Goal: Task Accomplishment & Management: Complete application form

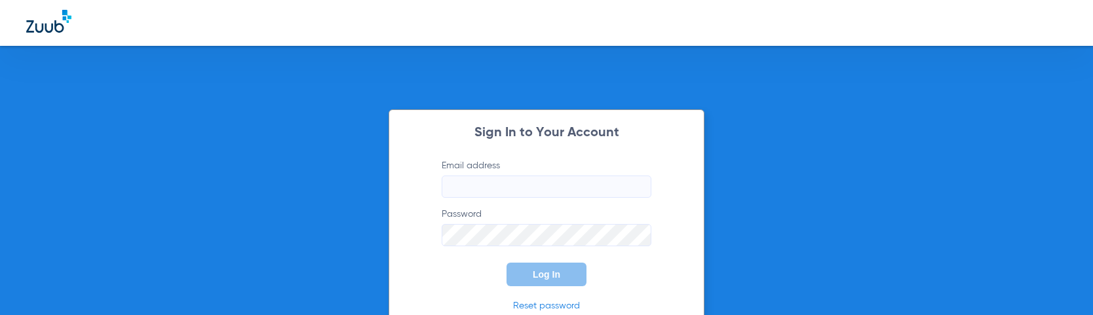
type input "[PERSON_NAME][EMAIL_ADDRESS][PERSON_NAME][DOMAIN_NAME]"
click at [551, 272] on span "Log In" at bounding box center [547, 274] width 28 height 10
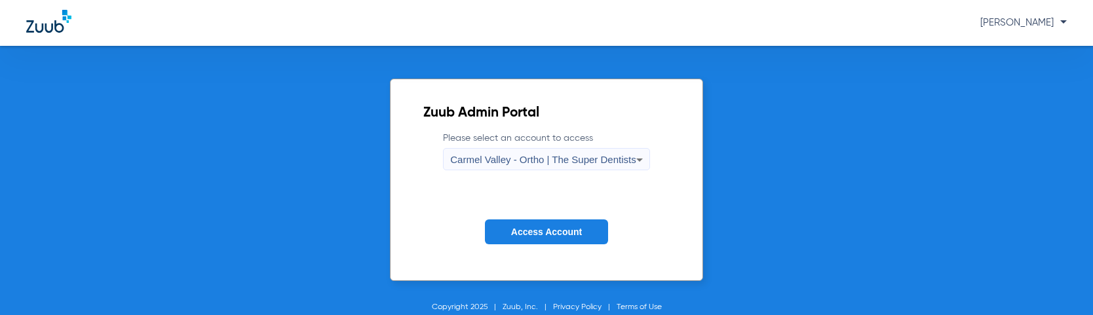
click at [551, 166] on div "Carmel Valley - Ortho | The Super Dentists" at bounding box center [542, 160] width 185 height 22
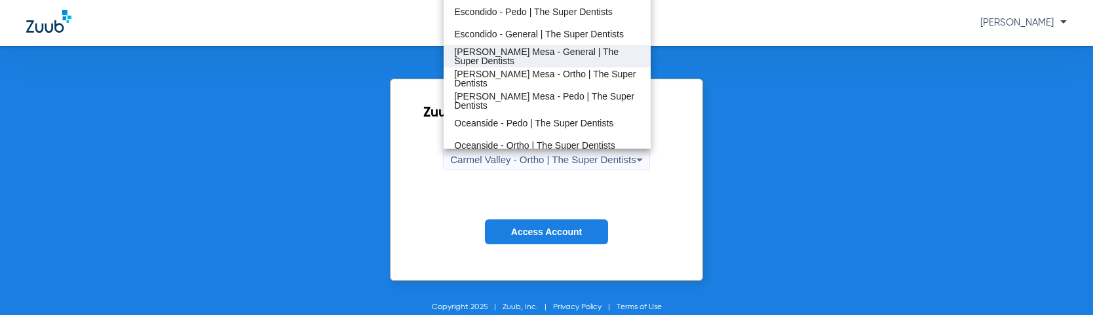
scroll to position [154, 0]
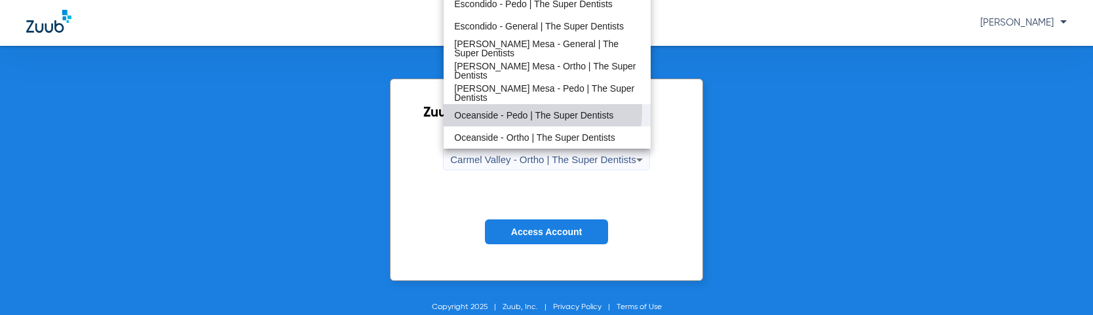
click at [513, 109] on mat-option "Oceanside - Pedo | The Super Dentists" at bounding box center [547, 115] width 206 height 22
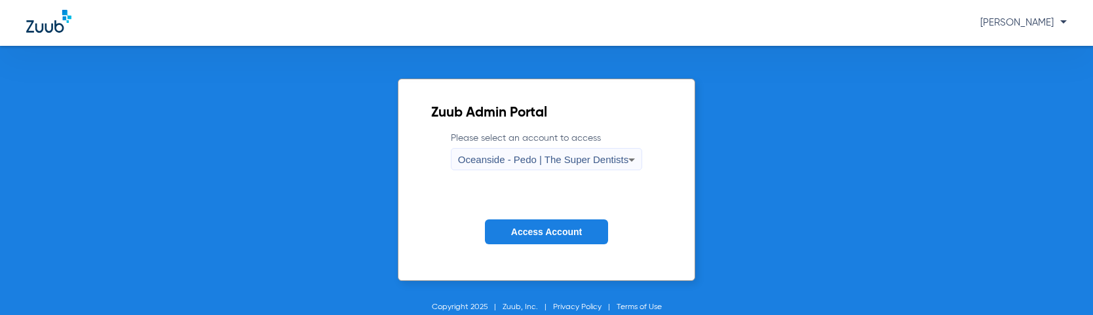
click at [522, 234] on span "Access Account" at bounding box center [546, 232] width 71 height 10
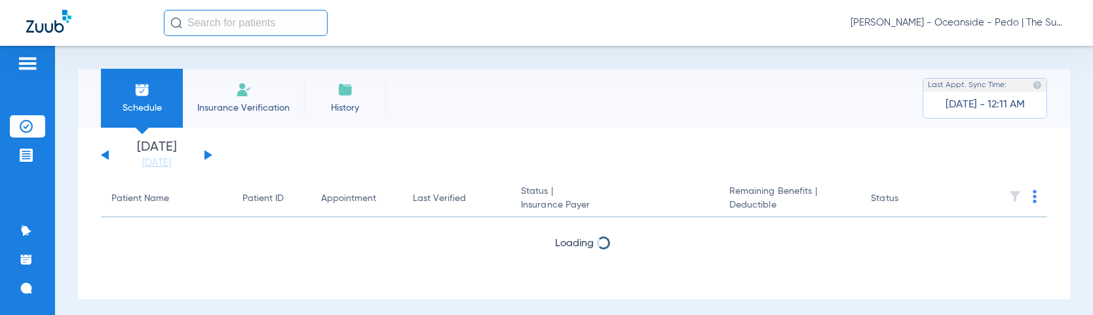
click at [272, 91] on li "Insurance Verification" at bounding box center [243, 98] width 121 height 59
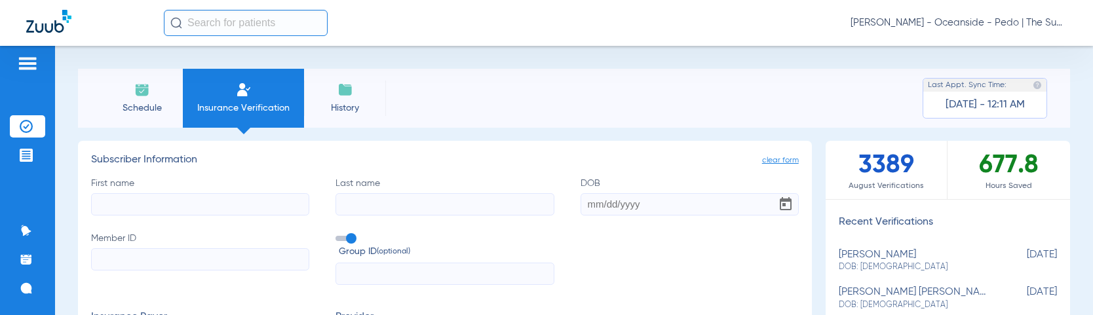
click at [204, 200] on input "First name" at bounding box center [200, 204] width 218 height 22
type input "a"
type input "Asiyah"
type input "Lazarraga"
click at [206, 200] on input "Asiyah" at bounding box center [200, 204] width 218 height 22
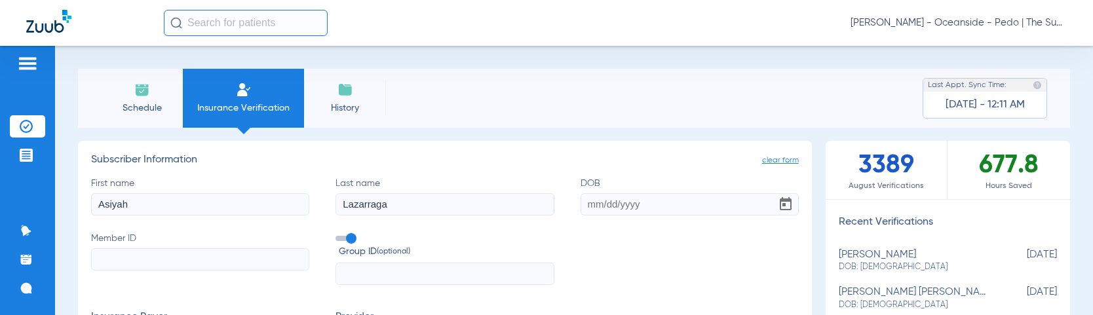
drag, startPoint x: 206, startPoint y: 200, endPoint x: 206, endPoint y: 237, distance: 37.4
click at [206, 237] on div "First name [PERSON_NAME] Last name [PERSON_NAME] DOB Member ID Group ID (option…" at bounding box center [445, 231] width 708 height 109
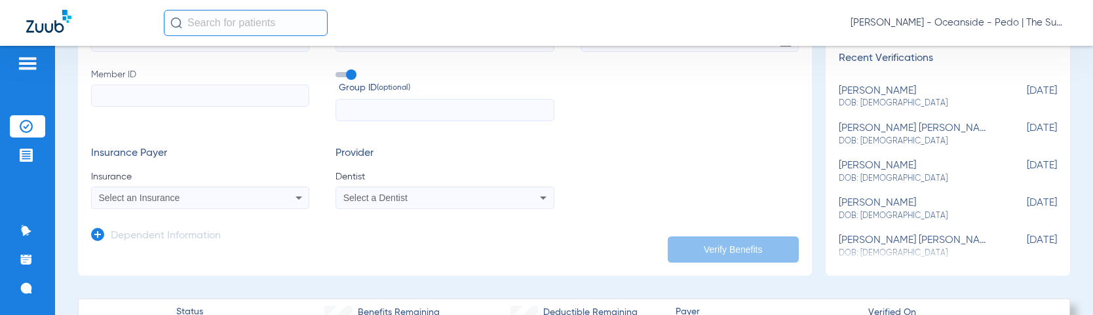
scroll to position [197, 0]
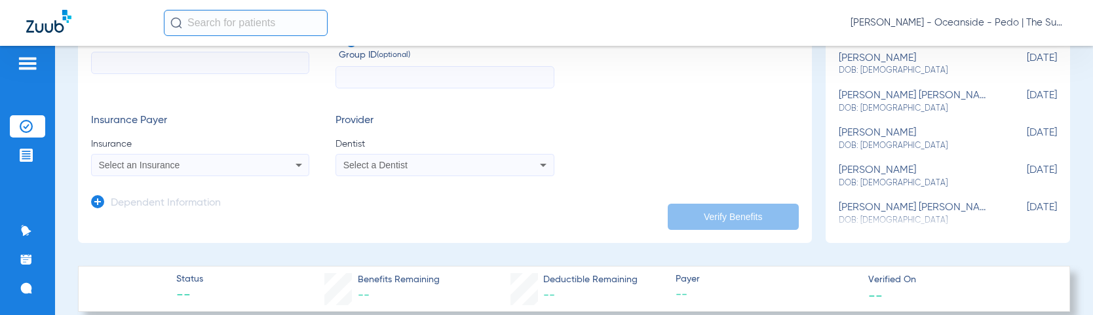
click at [133, 206] on h3 "Dependent Information" at bounding box center [166, 203] width 110 height 13
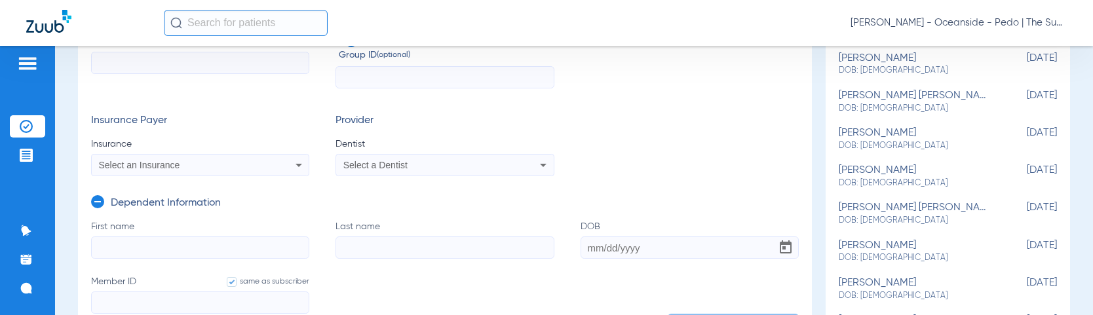
scroll to position [328, 0]
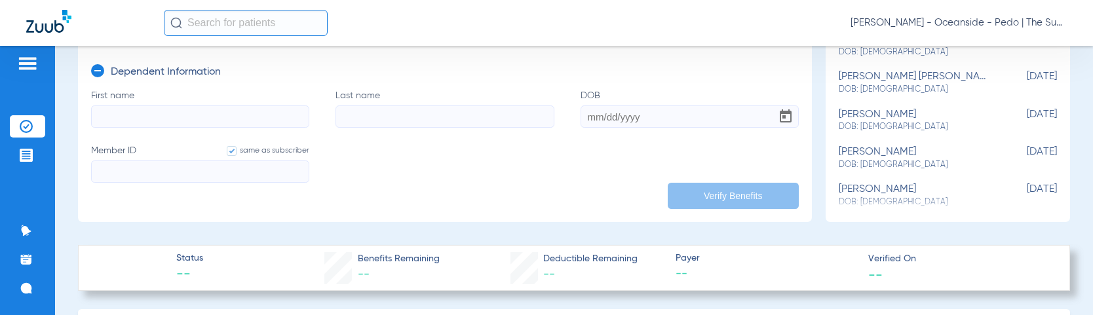
click at [130, 111] on input "First name" at bounding box center [200, 117] width 218 height 22
paste input "Asiyah"
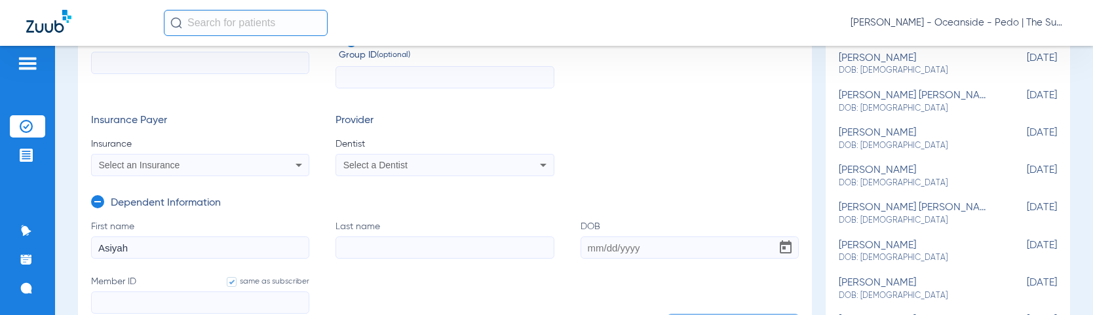
scroll to position [131, 0]
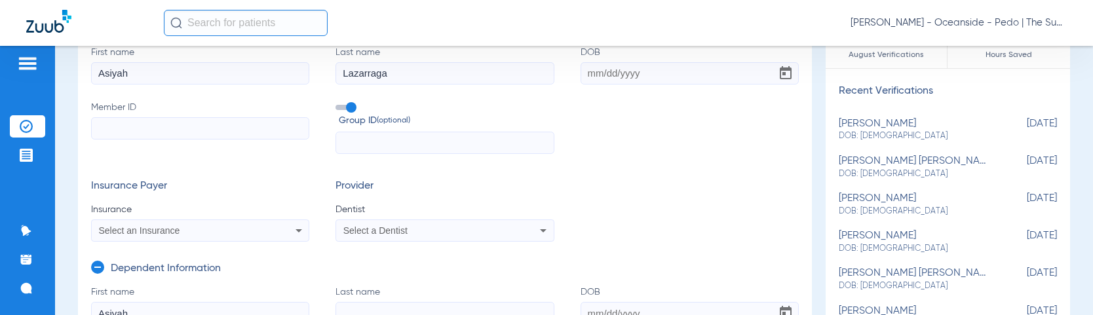
type input "Asiyah"
click at [402, 83] on input "Lazarraga" at bounding box center [445, 73] width 218 height 22
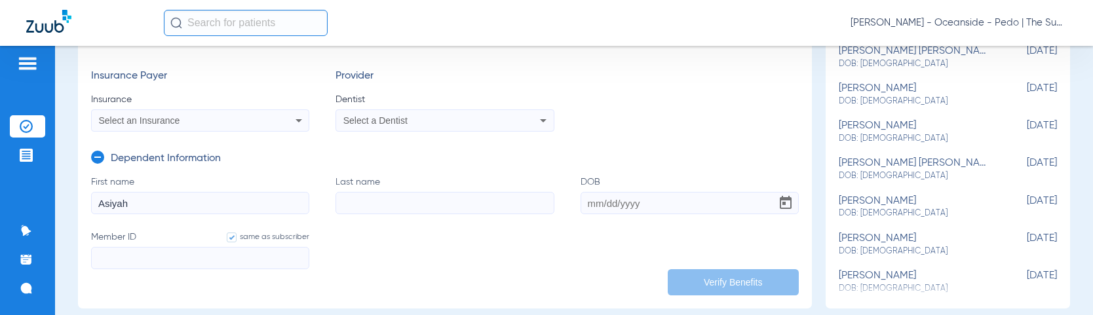
scroll to position [262, 0]
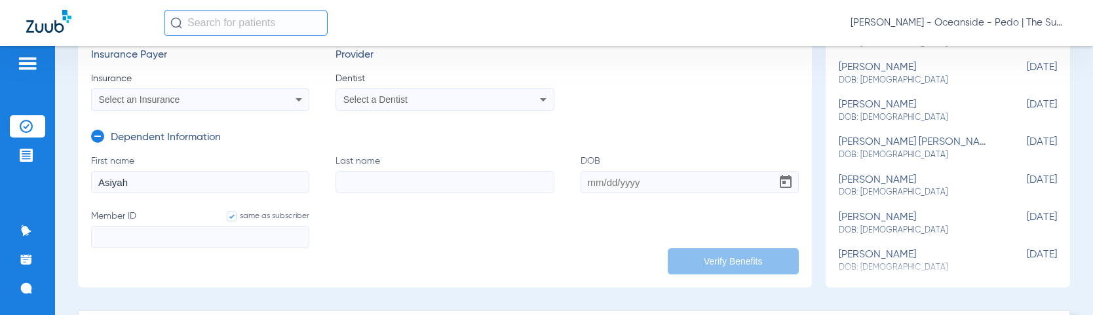
click at [367, 166] on label "Last name" at bounding box center [445, 174] width 218 height 39
click at [367, 171] on input "Last name" at bounding box center [445, 182] width 218 height 22
paste input "Lazarraga"
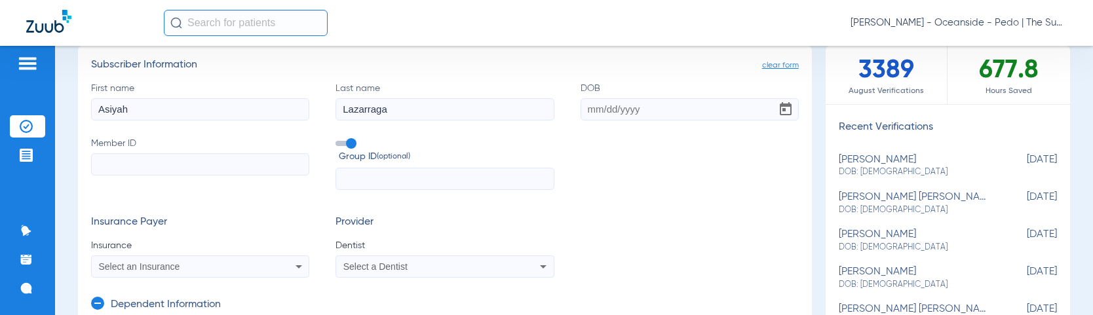
scroll to position [66, 0]
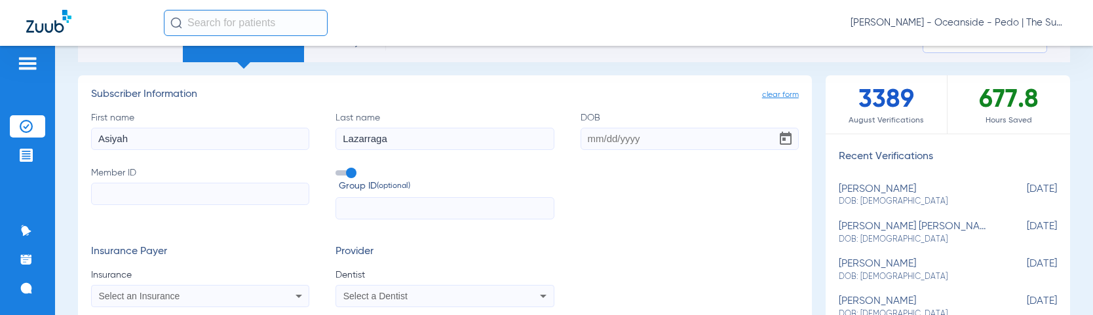
type input "Lazarraga"
drag, startPoint x: 416, startPoint y: 140, endPoint x: 315, endPoint y: 145, distance: 100.4
click at [328, 144] on div "First name [PERSON_NAME] Last name [PERSON_NAME] DOB Member ID Group ID (option…" at bounding box center [445, 165] width 708 height 109
type input "[PERSON_NAME]"
click at [184, 138] on input "Asiyah" at bounding box center [200, 139] width 218 height 22
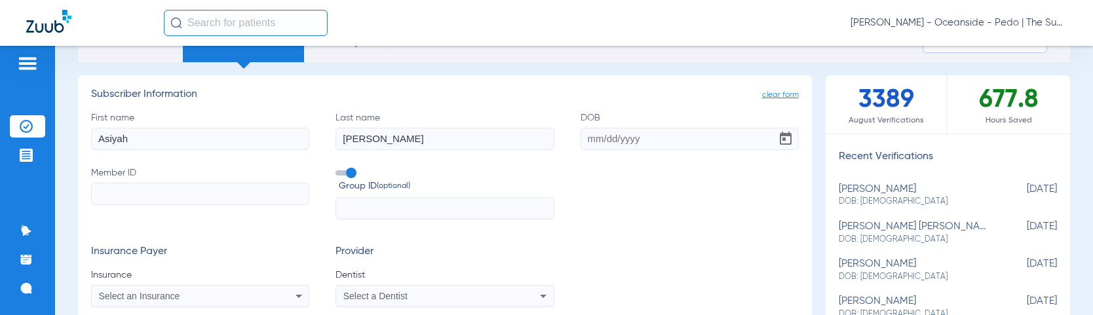
click at [184, 138] on input "Asiyah" at bounding box center [200, 139] width 218 height 22
type input "[PERSON_NAME]"
click at [581, 143] on input "DOB" at bounding box center [690, 139] width 218 height 22
type input "[DATE]"
click at [208, 193] on input "Member ID" at bounding box center [200, 194] width 218 height 22
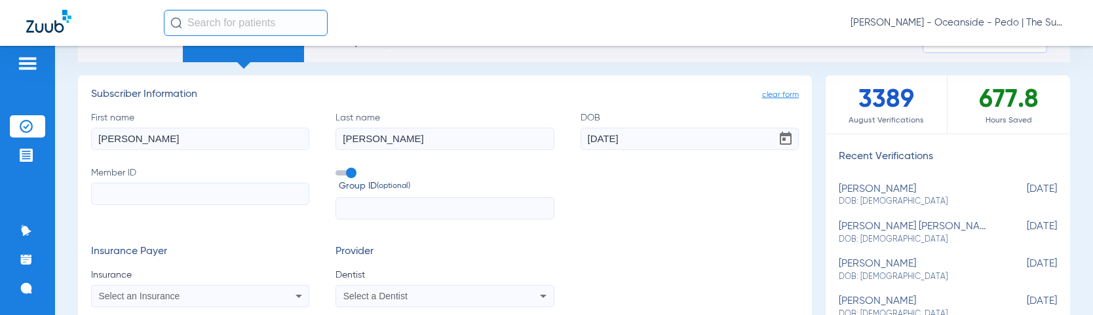
type input "A"
type input "Aj"
type input "Ajc"
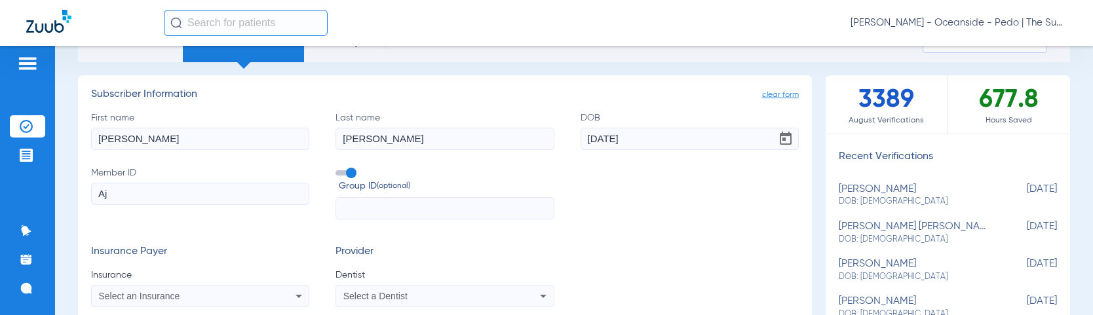
type input "Ajc"
type input "Ajca"
type input "Ajc"
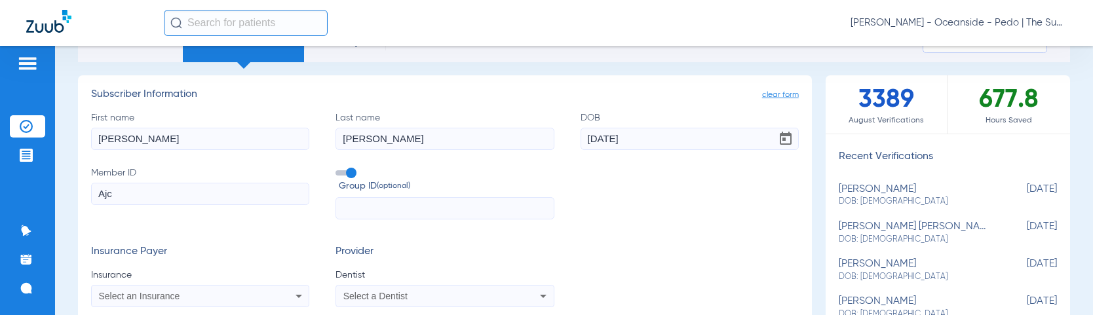
type input "Ajc9"
type input "Ajc91"
type input "Ajc910"
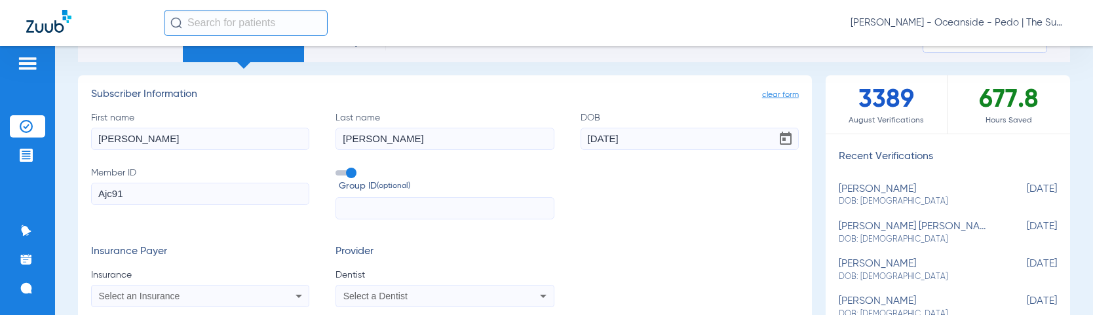
type input "Ajc910"
type input "Ajc9100"
type input "Ajc91008"
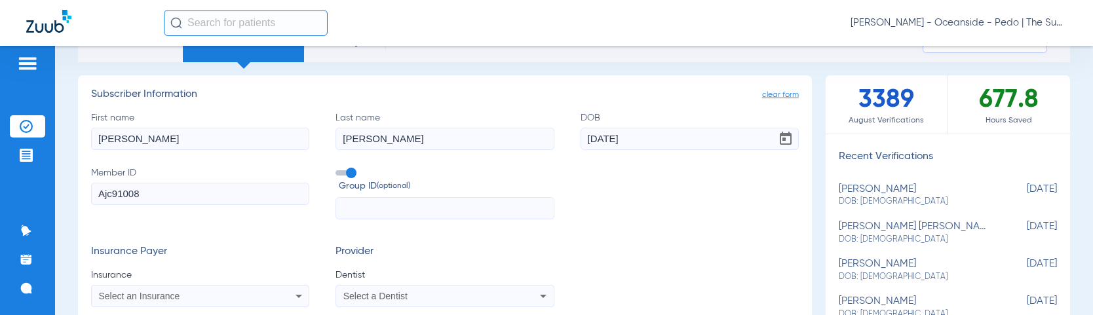
type input "Ajc910084"
type input "Ajc9100841"
type input "Ajc91008413"
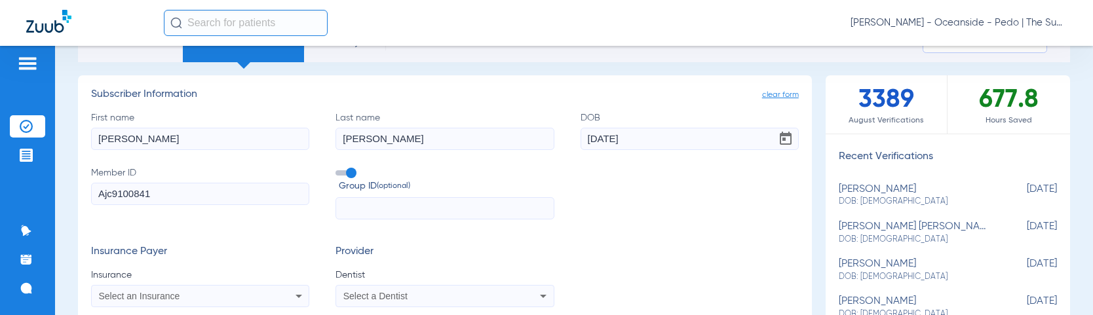
type input "Ajc91008413"
type input "Ajc910084139"
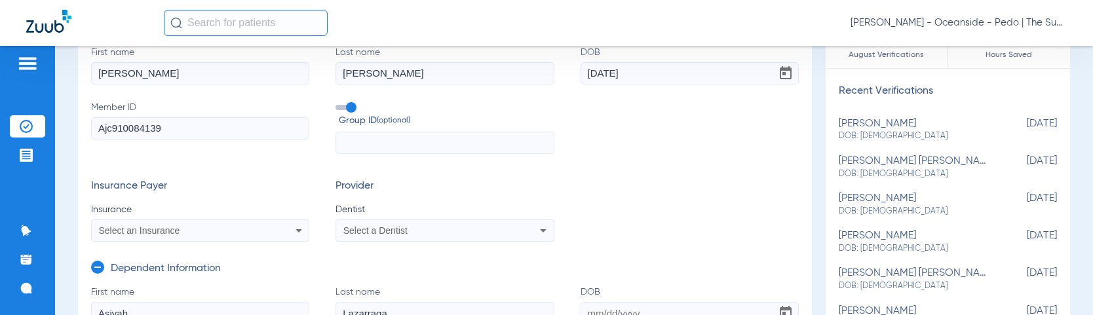
type input "Ajc910084139"
click at [354, 109] on span at bounding box center [346, 107] width 20 height 5
click at [338, 103] on input "Group ID (optional)" at bounding box center [338, 103] width 0 height 0
click at [140, 222] on mat-select "Select an Insurance" at bounding box center [200, 231] width 218 height 22
click at [140, 223] on div "Select an Insurance" at bounding box center [200, 231] width 217 height 16
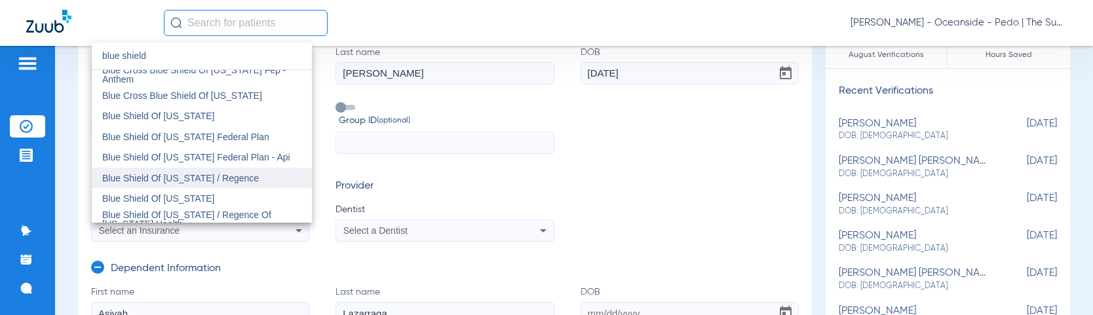
scroll to position [852, 0]
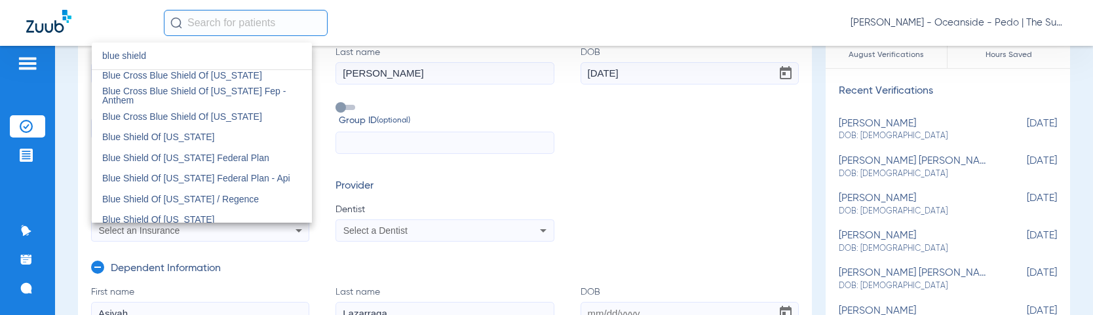
type input "blue shield"
click at [501, 179] on div at bounding box center [546, 157] width 1093 height 315
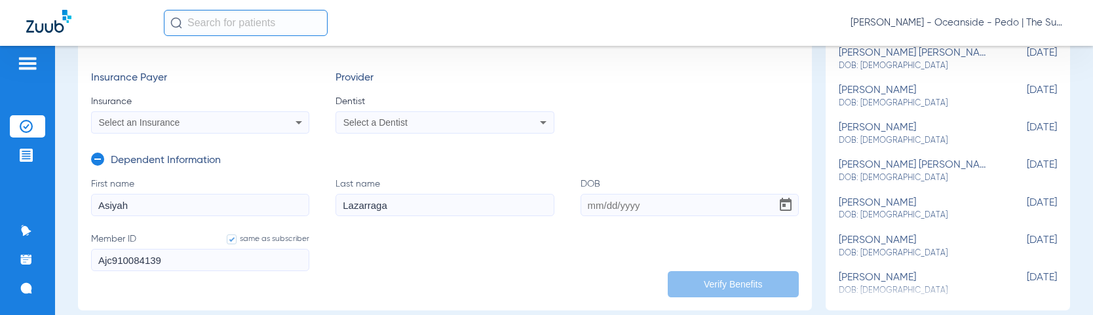
scroll to position [262, 0]
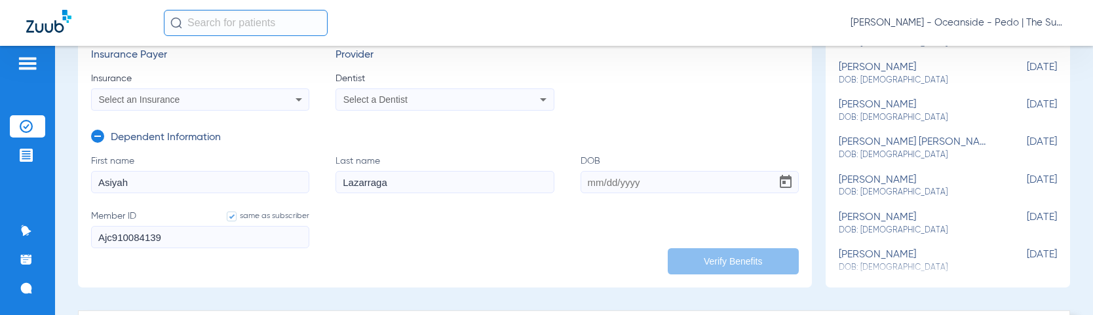
click at [601, 189] on input "DOB" at bounding box center [690, 182] width 218 height 22
type input "[DATE]"
click at [638, 111] on app-dependent-form "Dependent Information First name [PERSON_NAME] Last name [GEOGRAPHIC_DATA] DOB …" at bounding box center [445, 188] width 708 height 154
click at [450, 98] on div "Select a Dentist" at bounding box center [424, 99] width 163 height 9
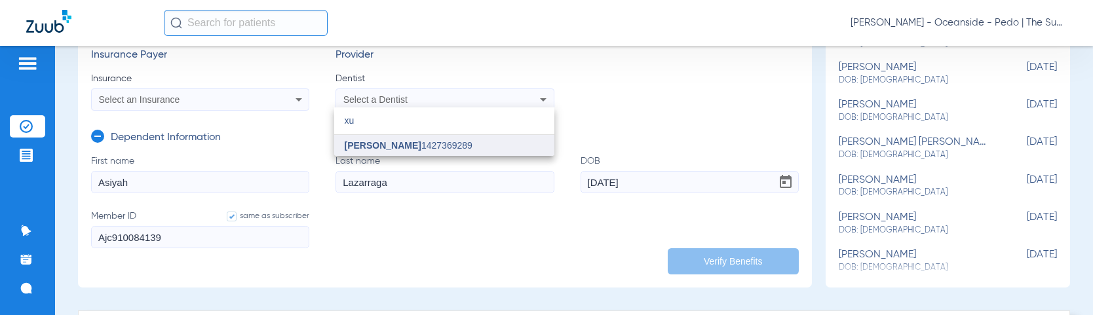
type input "xu"
click at [396, 142] on span "[PERSON_NAME] 1427369289" at bounding box center [409, 145] width 128 height 9
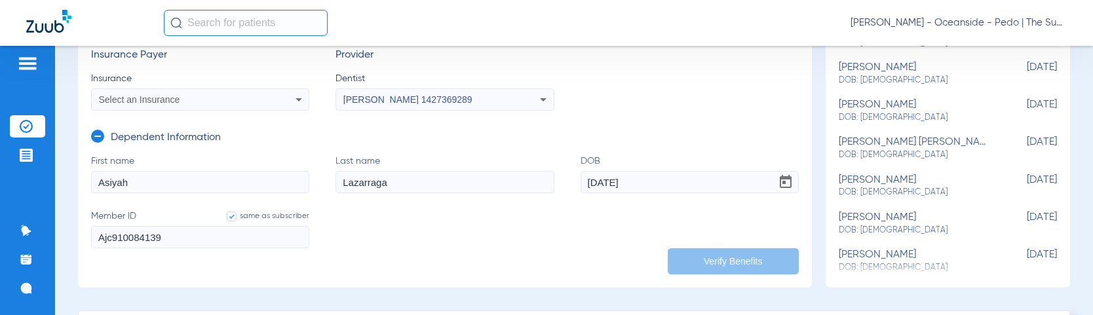
click at [193, 106] on div "Select an Insurance" at bounding box center [200, 100] width 217 height 16
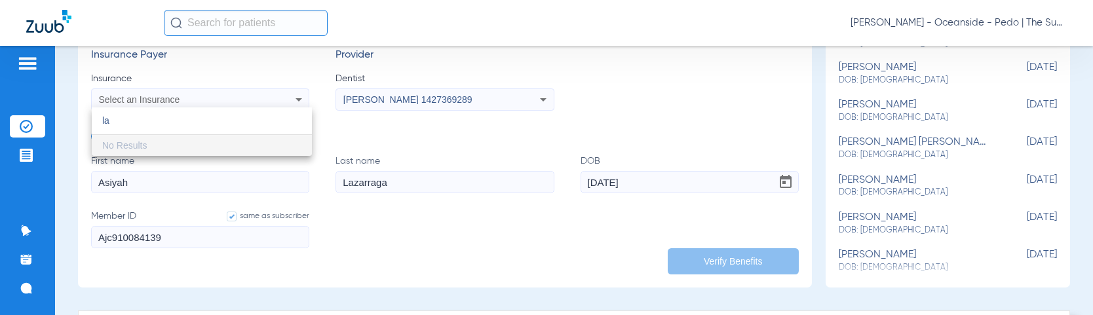
type input "l"
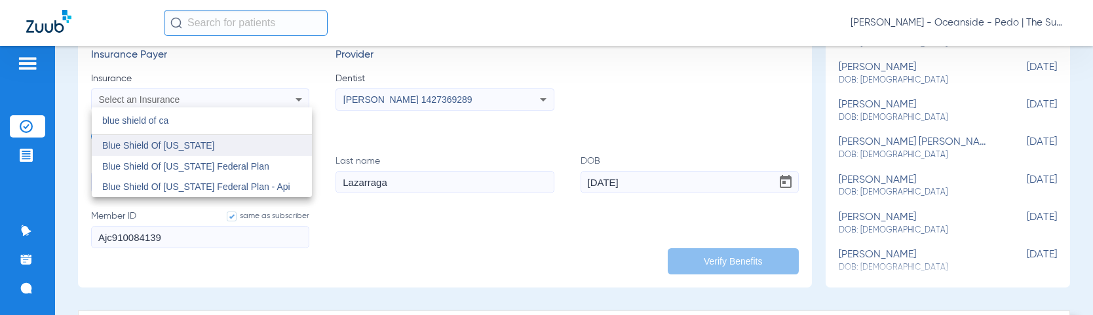
type input "blue shield of ca"
click at [198, 142] on span "Blue Shield Of [US_STATE]" at bounding box center [158, 145] width 112 height 10
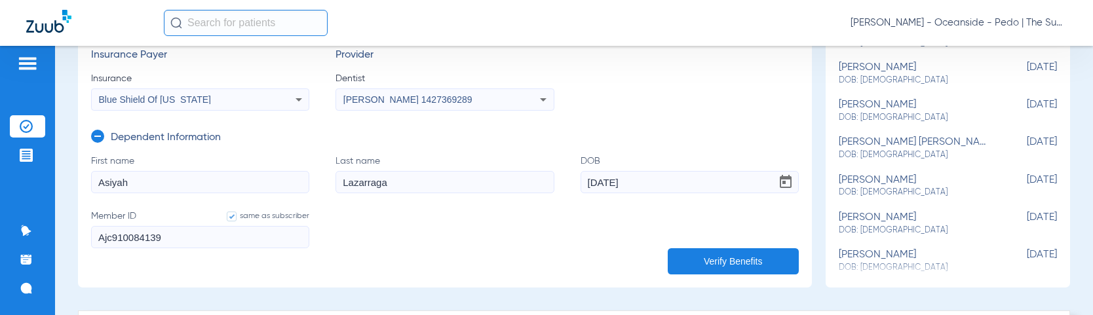
click at [724, 252] on button "Verify Benefits" at bounding box center [733, 261] width 131 height 26
click at [179, 102] on span "Blue Shield Of [US_STATE]" at bounding box center [155, 99] width 112 height 10
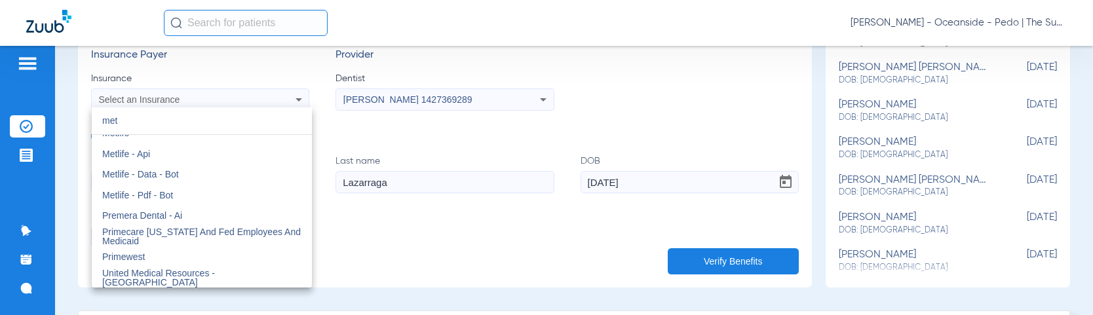
scroll to position [0, 0]
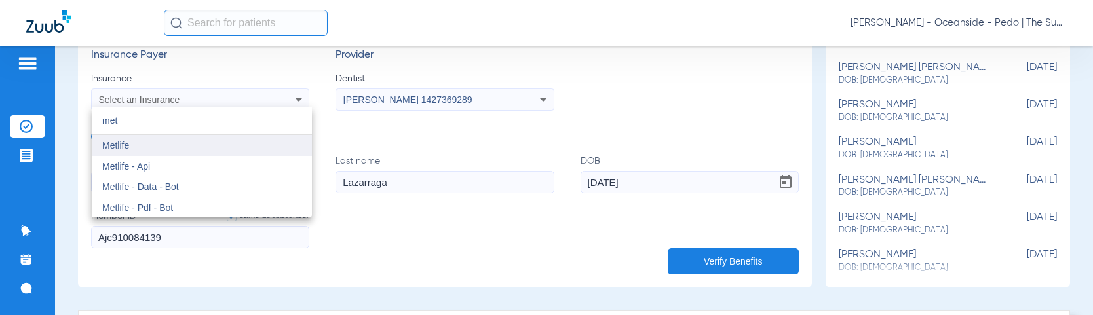
type input "met"
click at [135, 142] on mat-option "Metlife" at bounding box center [202, 145] width 220 height 21
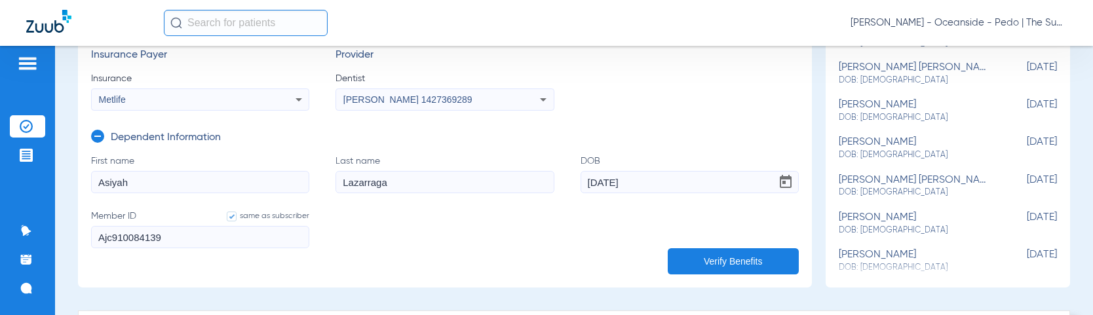
click at [155, 179] on input "Asiyah" at bounding box center [200, 182] width 218 height 22
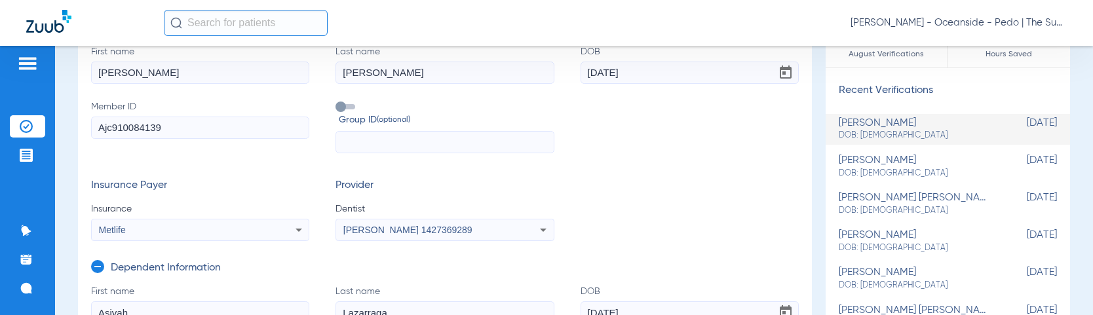
scroll to position [131, 0]
drag, startPoint x: 167, startPoint y: 130, endPoint x: -15, endPoint y: 129, distance: 182.2
click at [0, 129] on html "[PERSON_NAME] - Oceanside - Pedo | The Super Dentists Patients Insurance Verifi…" at bounding box center [546, 157] width 1093 height 315
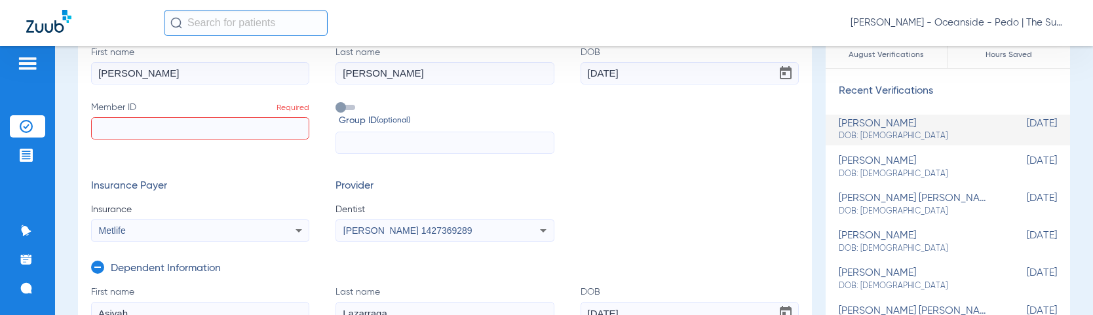
type input "1"
type input "13"
type input "136"
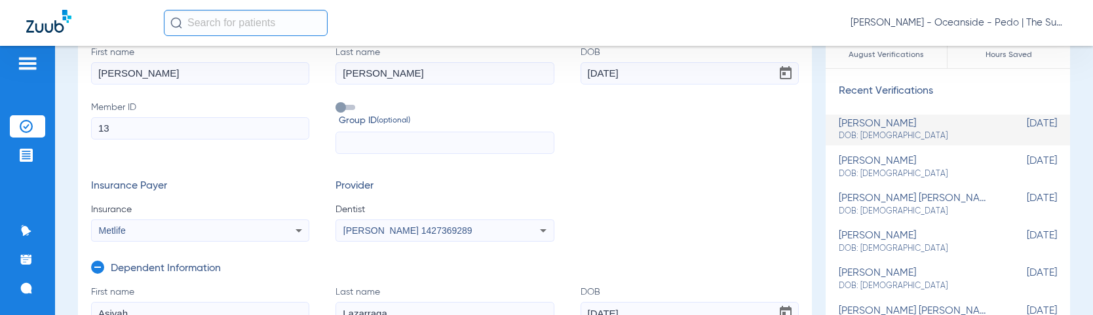
type input "136"
type input "1368"
type input "13682"
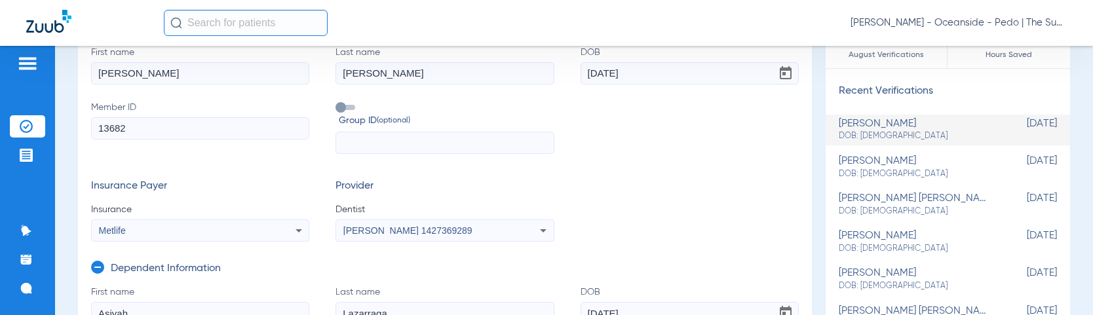
type input "136820"
type input "1368208"
type input "13682087"
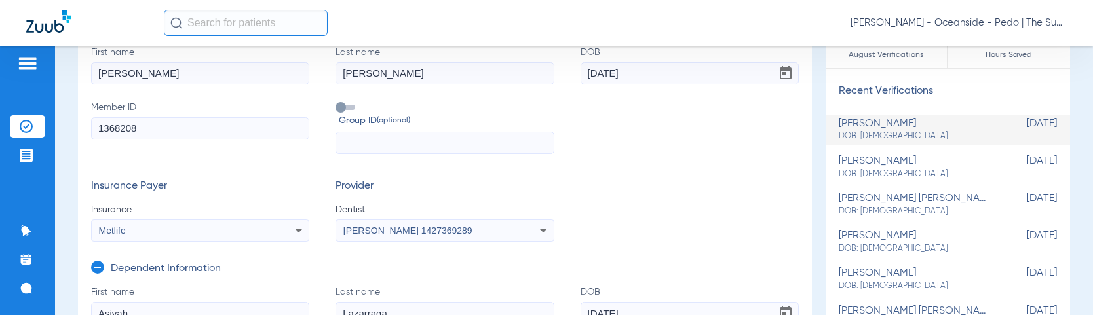
type input "13682087"
type input "136820872"
click at [657, 161] on form "First name [PERSON_NAME] Last name [PERSON_NAME] [DEMOGRAPHIC_DATA] Member ID 1…" at bounding box center [445, 144] width 708 height 197
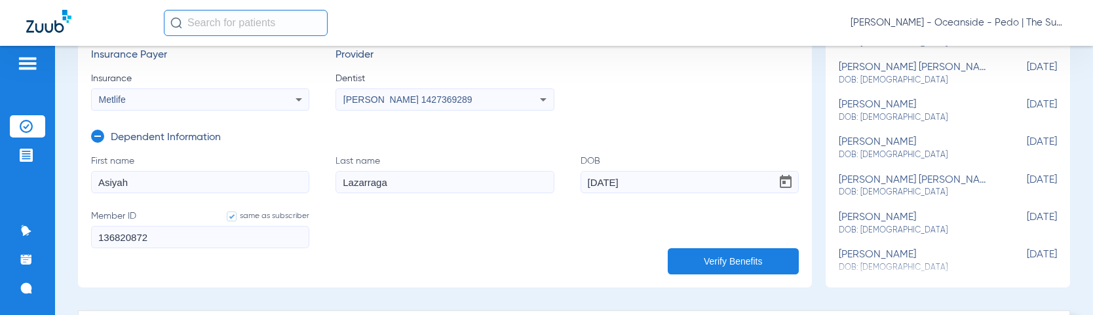
scroll to position [328, 0]
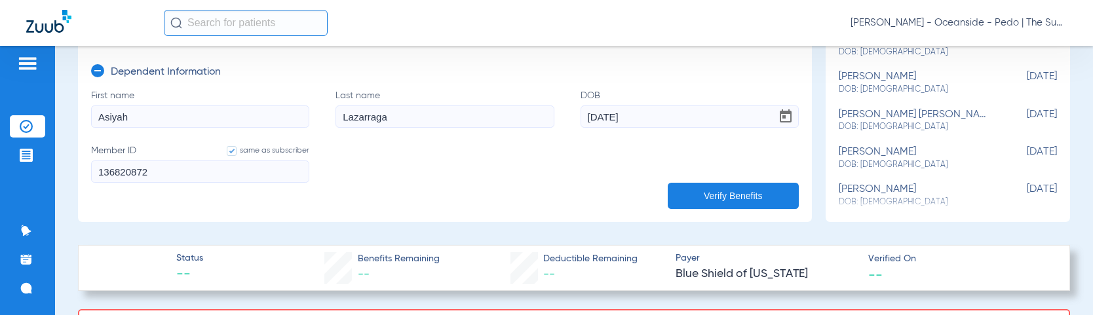
click at [733, 182] on form "clear form Subscriber Information First name [PERSON_NAME] Last name [PERSON_NA…" at bounding box center [445, 12] width 708 height 373
click at [733, 189] on button "Verify Benefits" at bounding box center [733, 196] width 131 height 26
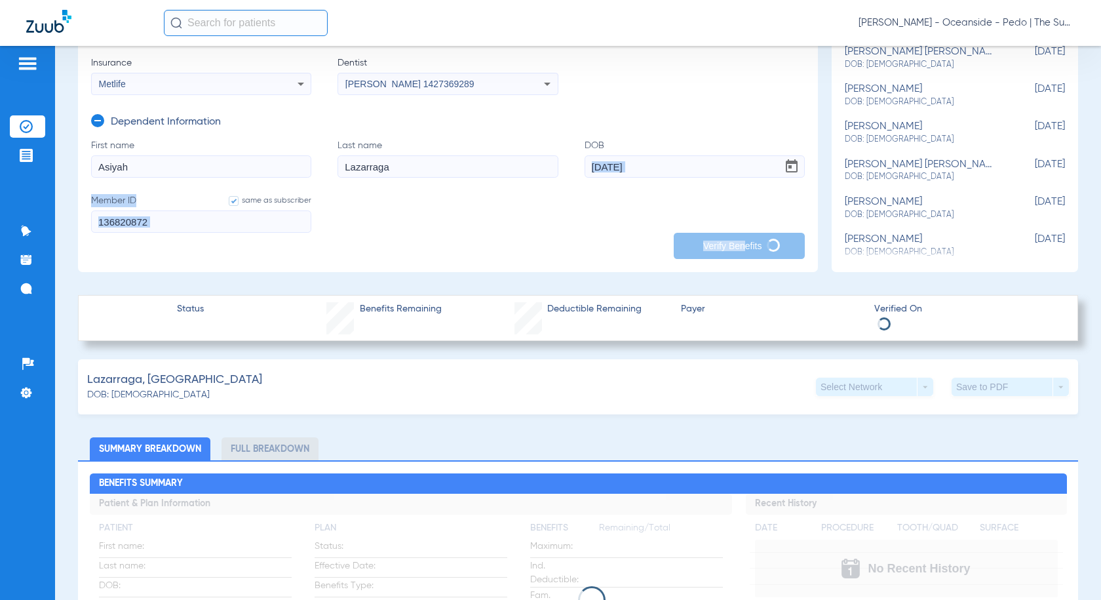
scroll to position [197, 0]
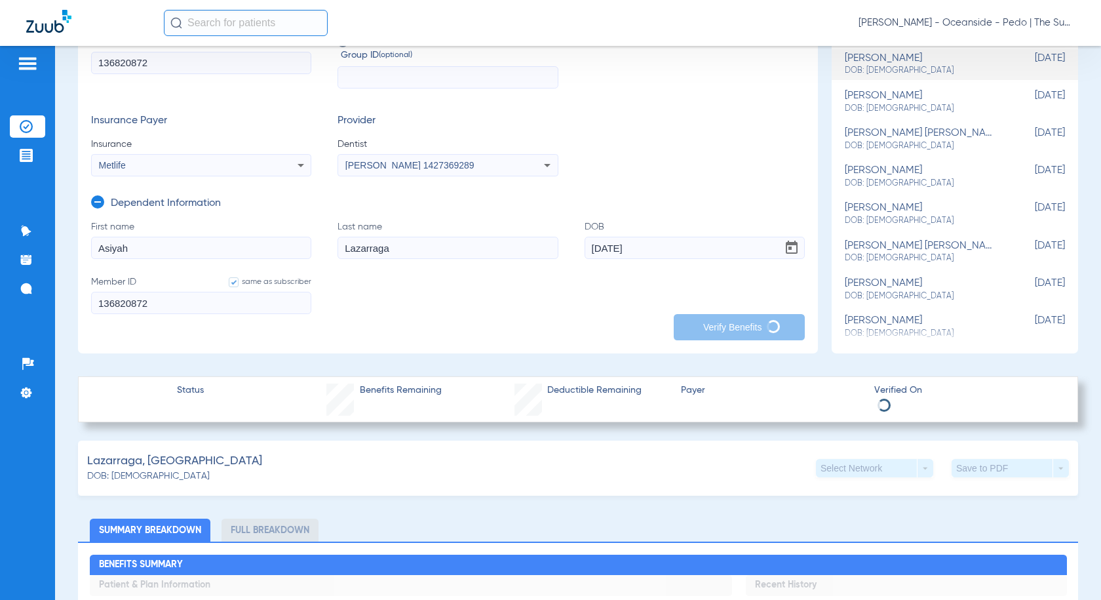
drag, startPoint x: 668, startPoint y: 252, endPoint x: 526, endPoint y: 267, distance: 142.4
click at [526, 267] on form "First name [PERSON_NAME] Last name [PERSON_NAME] DOB [DEMOGRAPHIC_DATA] Member …" at bounding box center [448, 275] width 714 height 110
drag, startPoint x: 277, startPoint y: 241, endPoint x: 70, endPoint y: 238, distance: 207.1
click at [70, 238] on div "Schedule Insurance Verification History Last Appt. Sync Time: [DATE] - 12:11 AM…" at bounding box center [578, 323] width 1046 height 554
drag, startPoint x: 422, startPoint y: 247, endPoint x: 287, endPoint y: 250, distance: 135.0
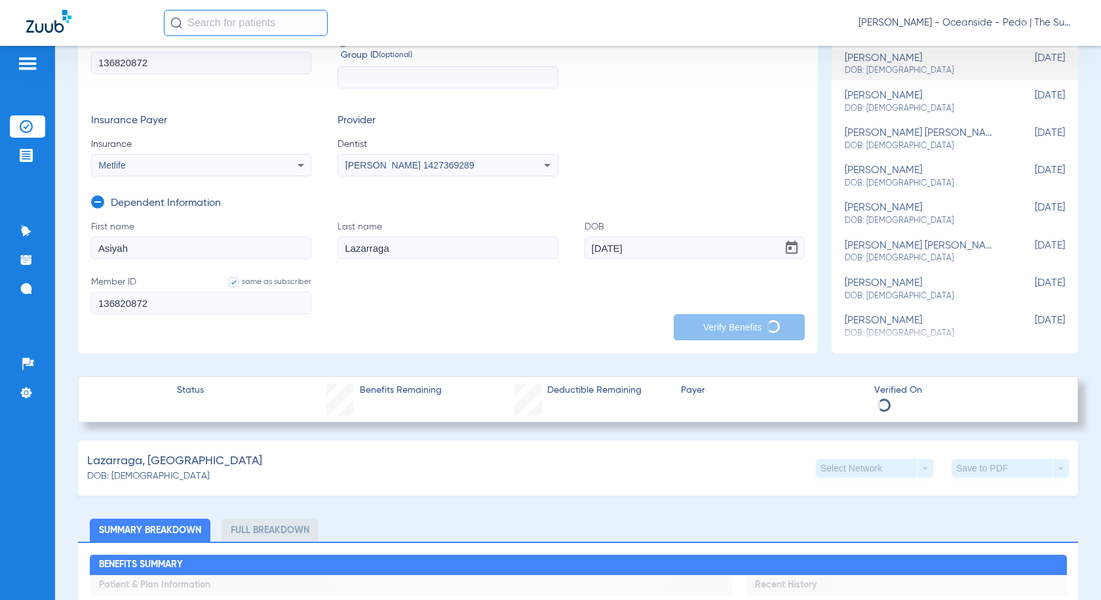
click at [287, 250] on form "First name [PERSON_NAME] Last name [PERSON_NAME] DOB [DEMOGRAPHIC_DATA] Member …" at bounding box center [448, 275] width 714 height 110
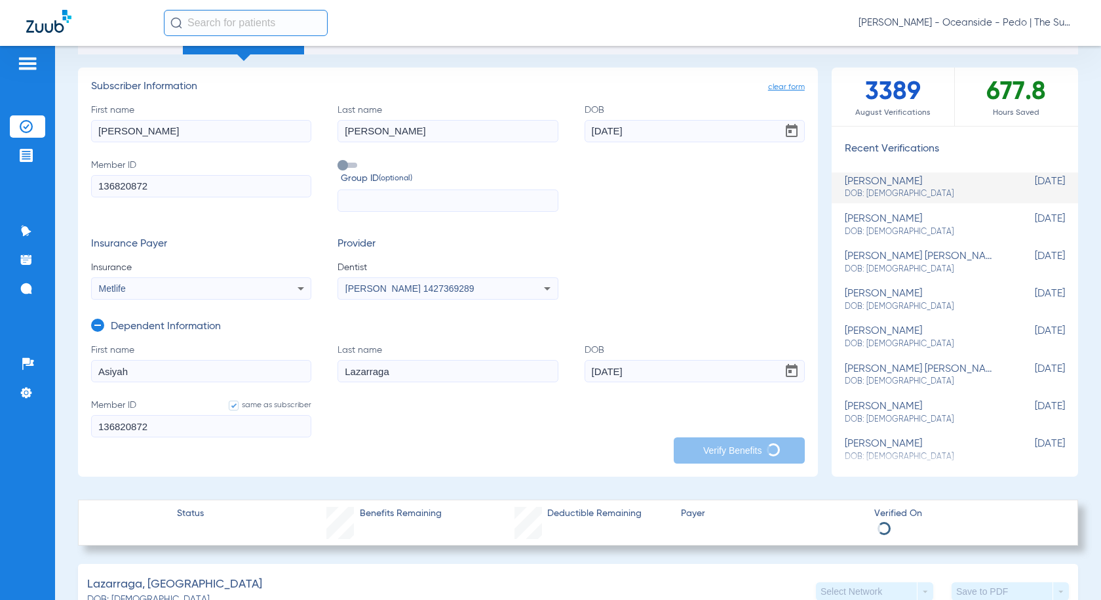
scroll to position [66, 0]
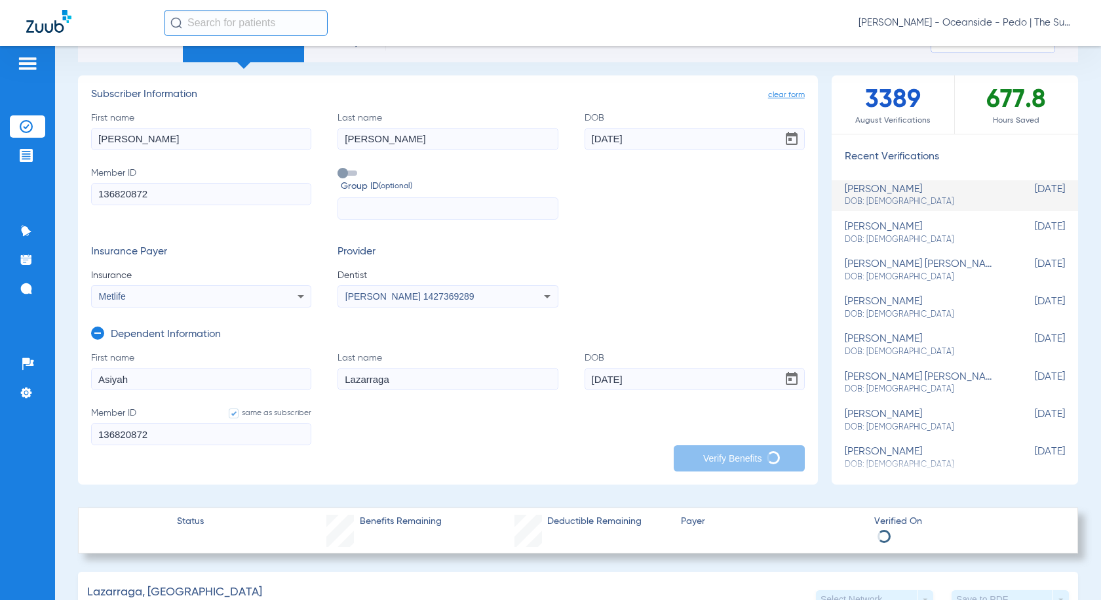
type input "Ajc910084139"
